Goal: Browse casually

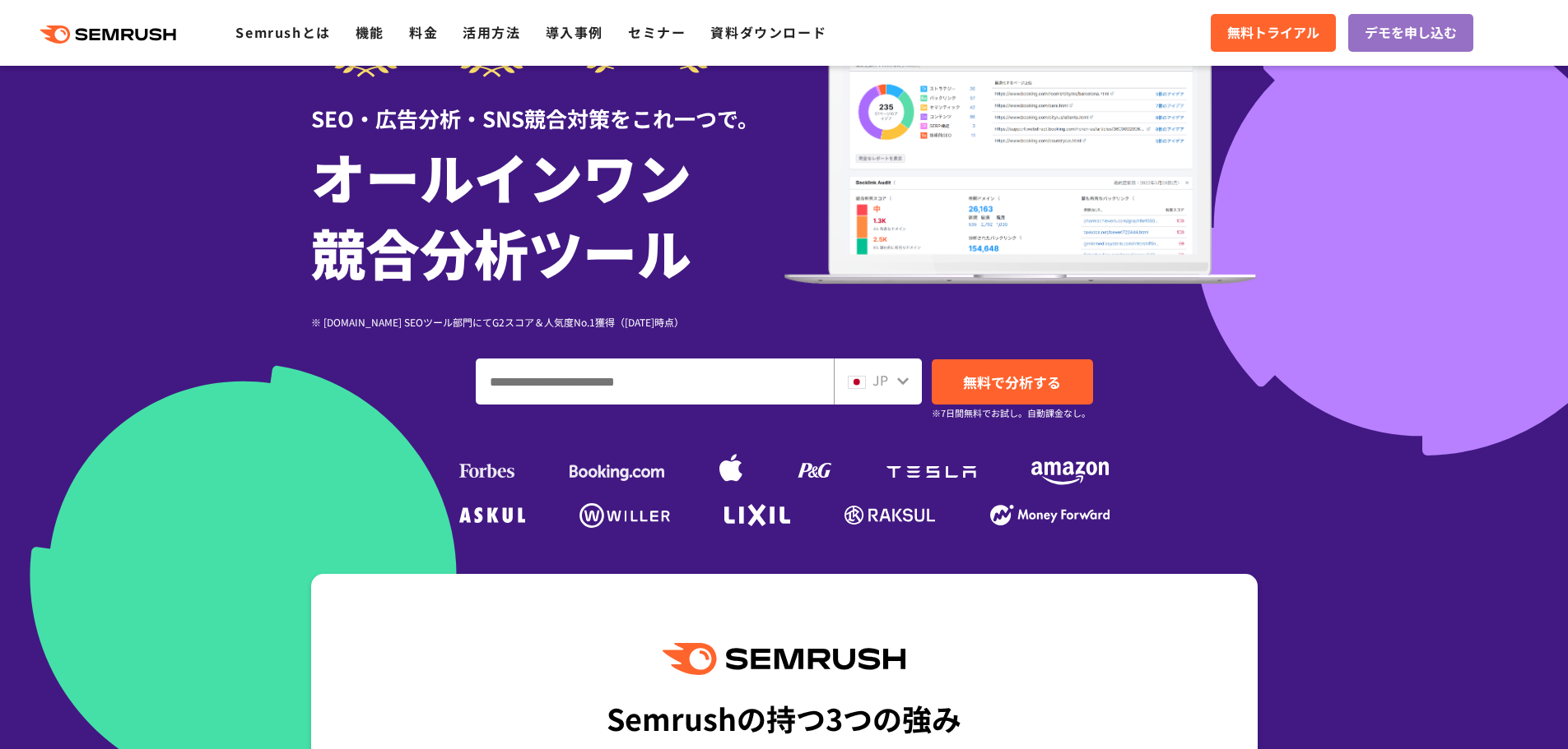
click at [898, 386] on icon at bounding box center [903, 380] width 13 height 13
click at [907, 378] on icon at bounding box center [903, 380] width 13 height 13
click at [852, 388] on img at bounding box center [857, 382] width 18 height 13
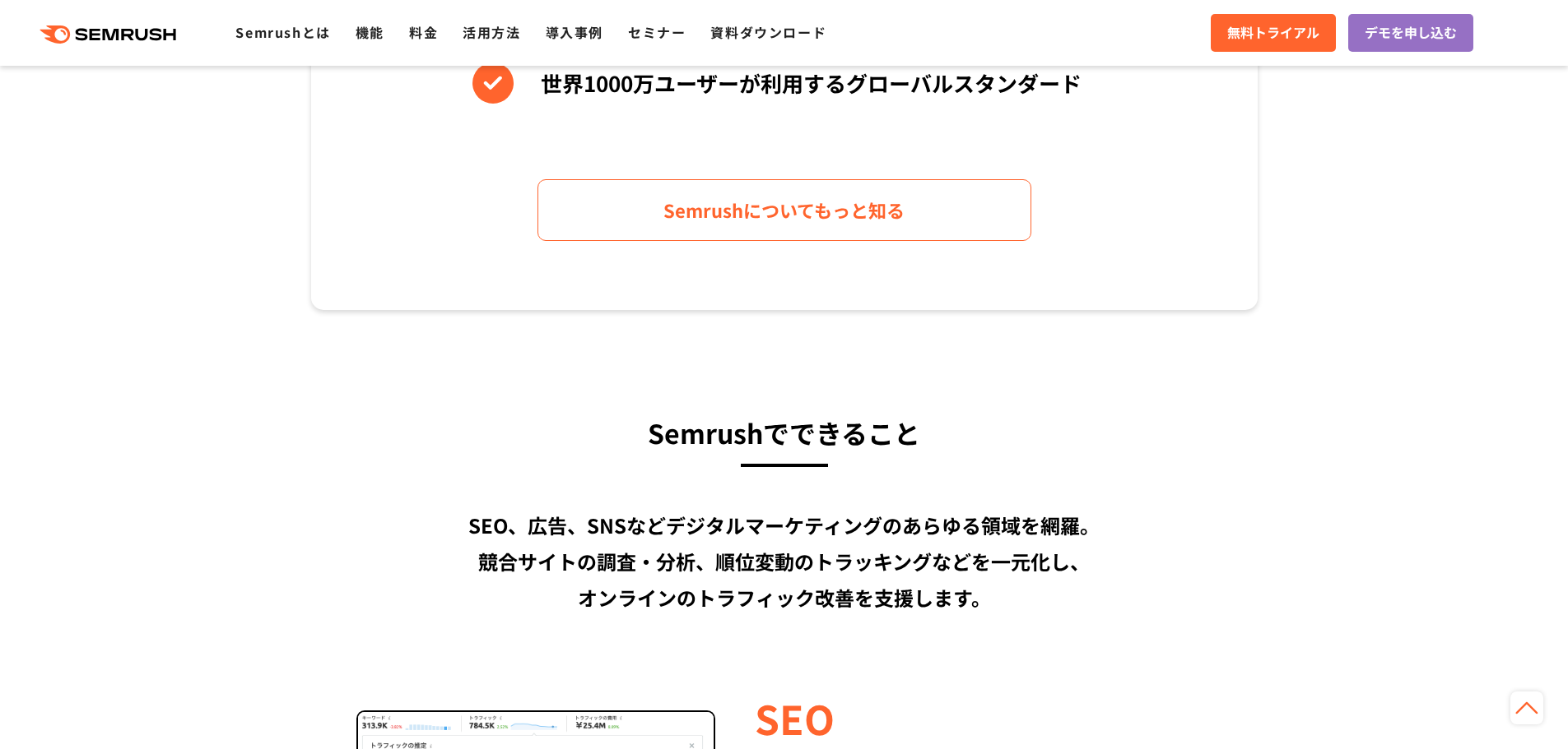
scroll to position [411, 0]
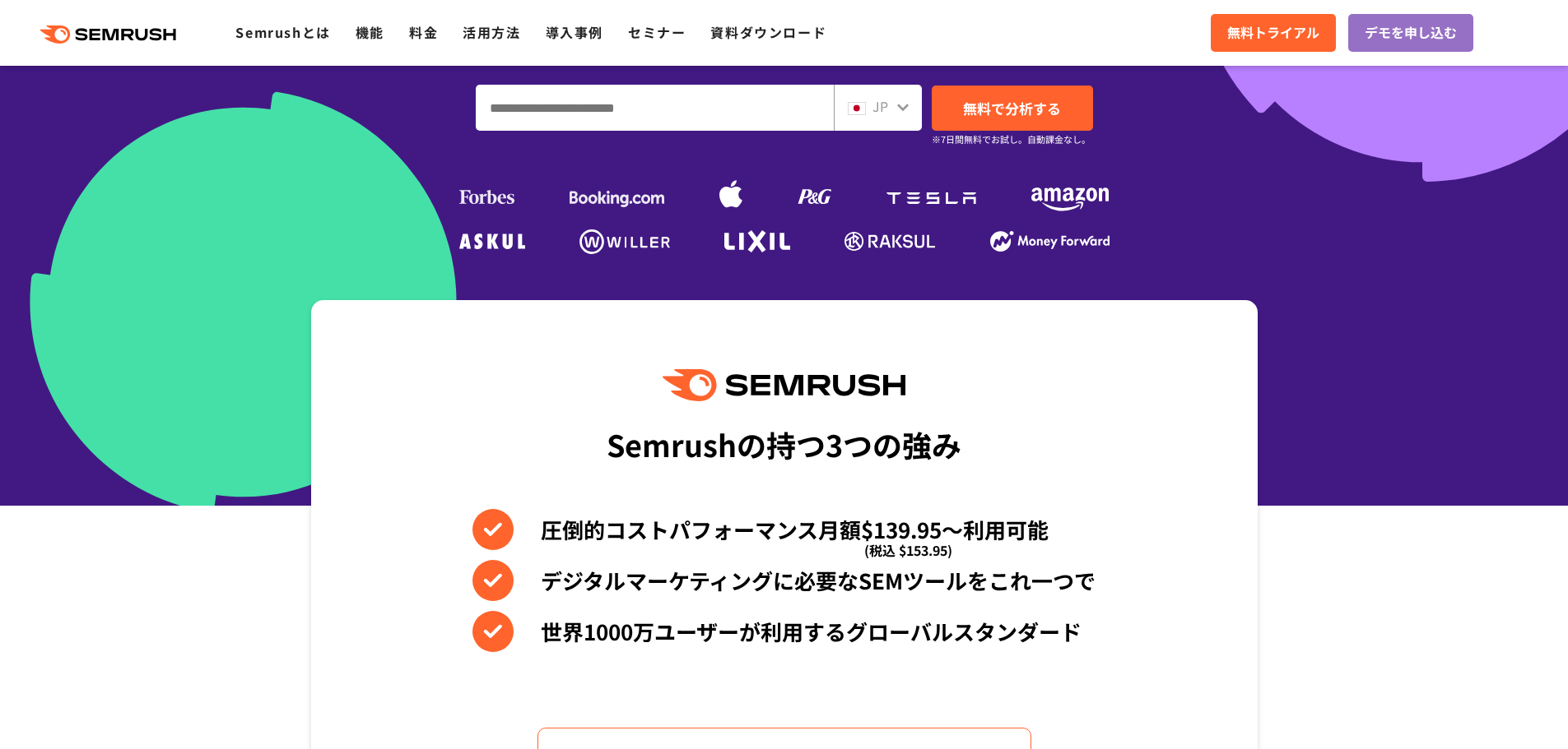
click at [897, 103] on icon at bounding box center [903, 107] width 13 height 13
click at [905, 108] on icon at bounding box center [903, 107] width 12 height 7
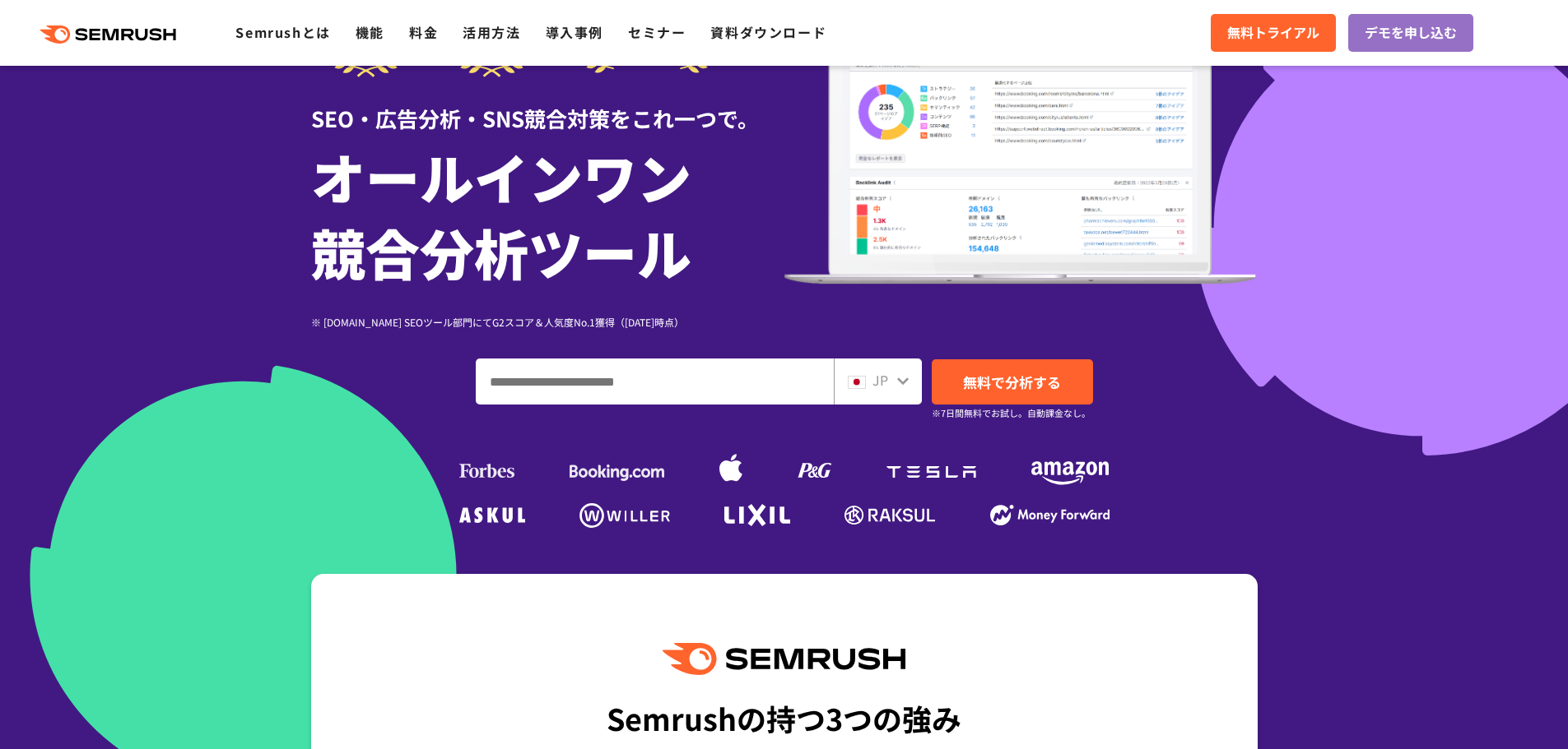
click at [730, 389] on input "ドメイン、キーワードまたはURLを入力してください" at bounding box center [655, 381] width 356 height 44
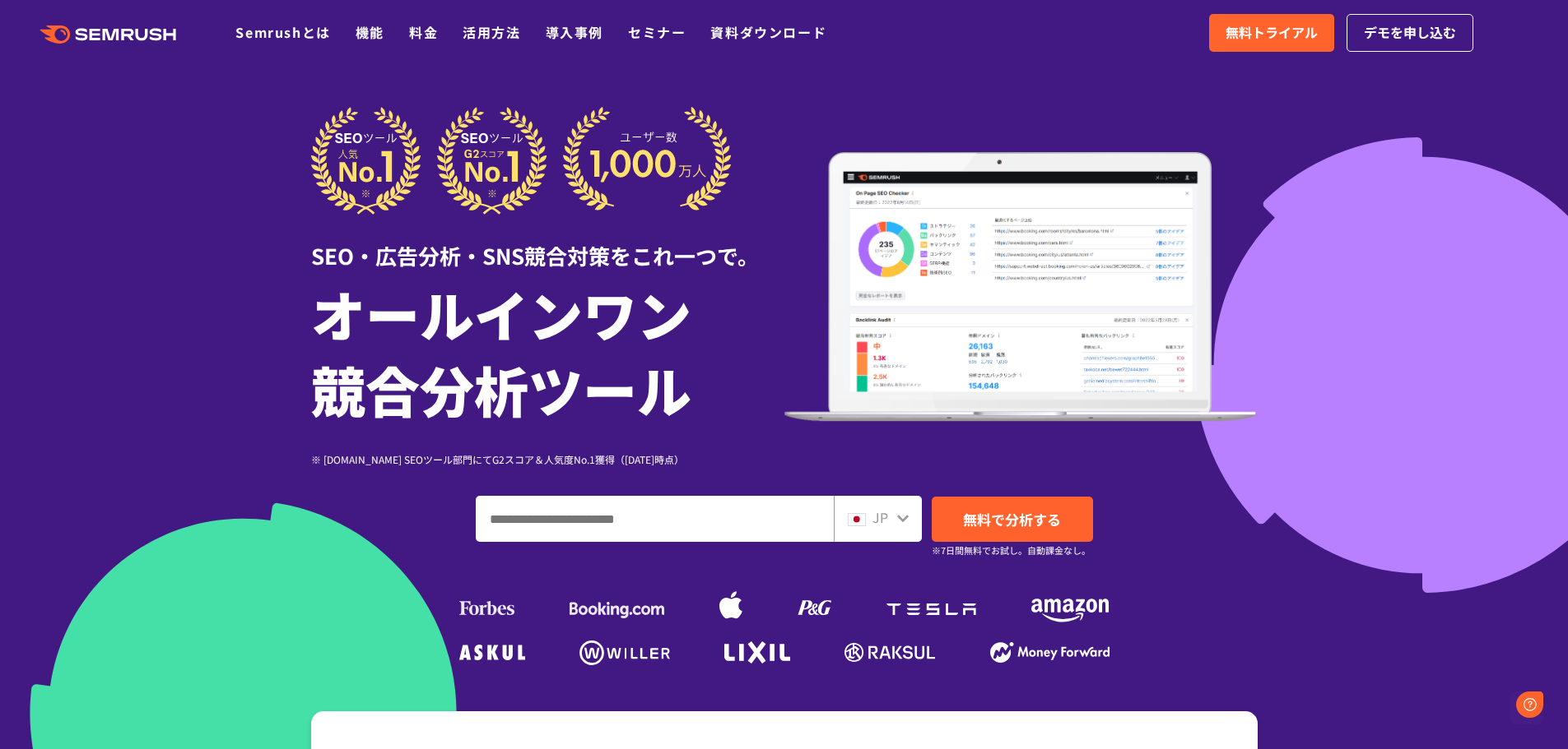
scroll to position [0, 0]
click at [769, 502] on input "ドメイン、キーワードまたはURLを入力してください" at bounding box center [655, 518] width 356 height 44
click at [1037, 513] on span "無料で分析する" at bounding box center [1012, 519] width 98 height 21
click at [1543, 132] on div at bounding box center [784, 458] width 1568 height 917
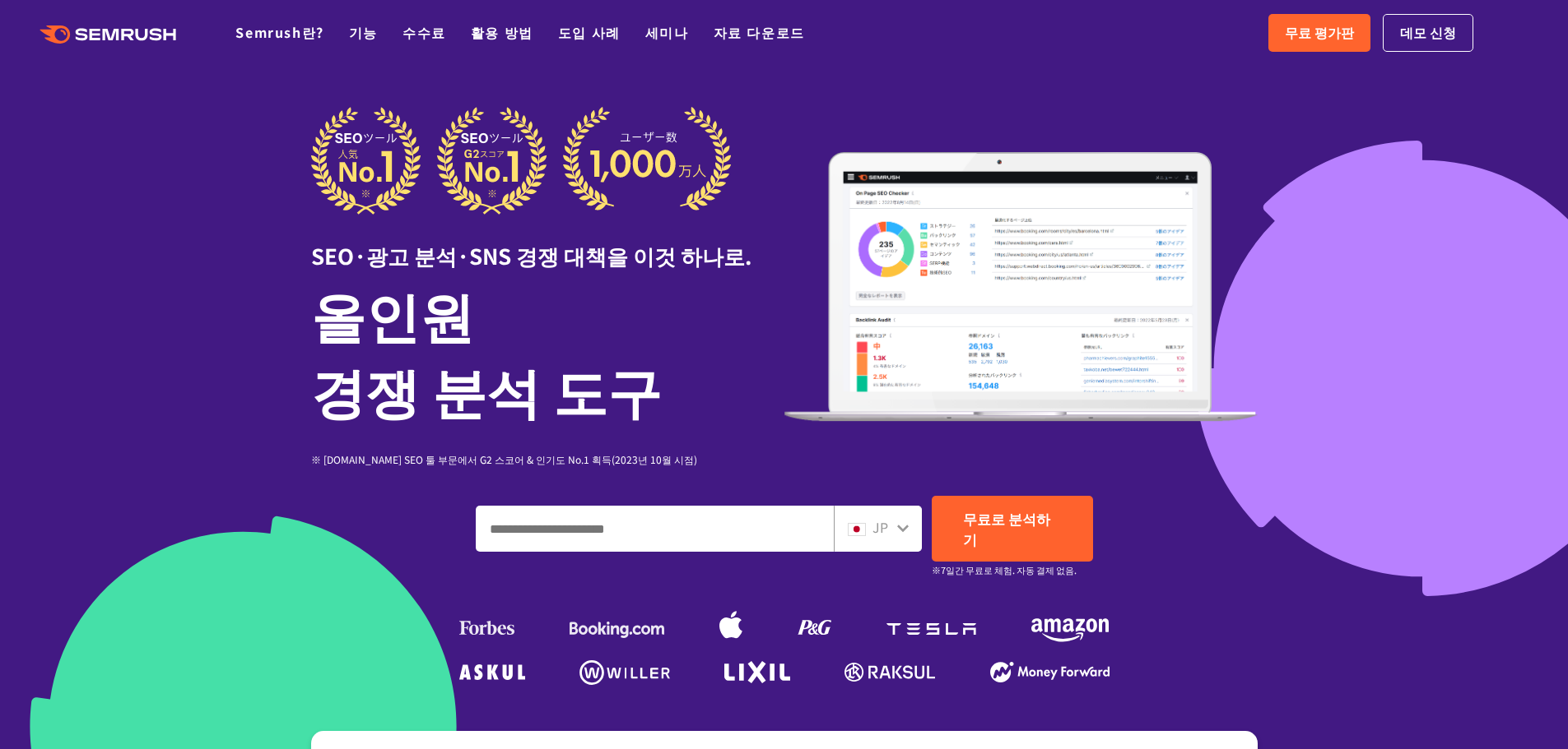
click at [1508, 361] on div at bounding box center [784, 468] width 1568 height 937
